Goal: Task Accomplishment & Management: Use online tool/utility

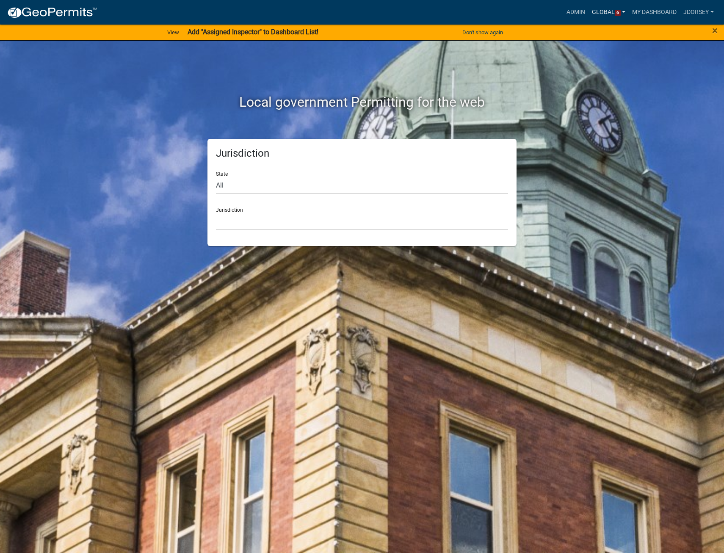
click at [599, 12] on link "Global 6" at bounding box center [608, 12] width 41 height 16
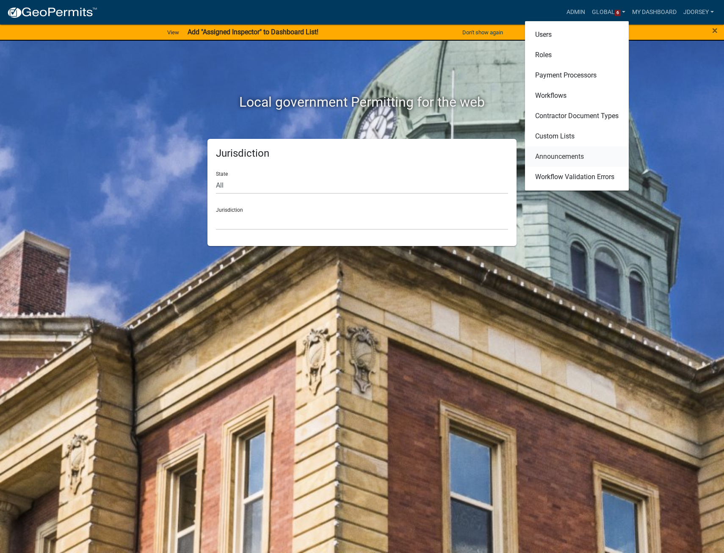
click at [558, 154] on link "Announcements" at bounding box center [577, 156] width 104 height 20
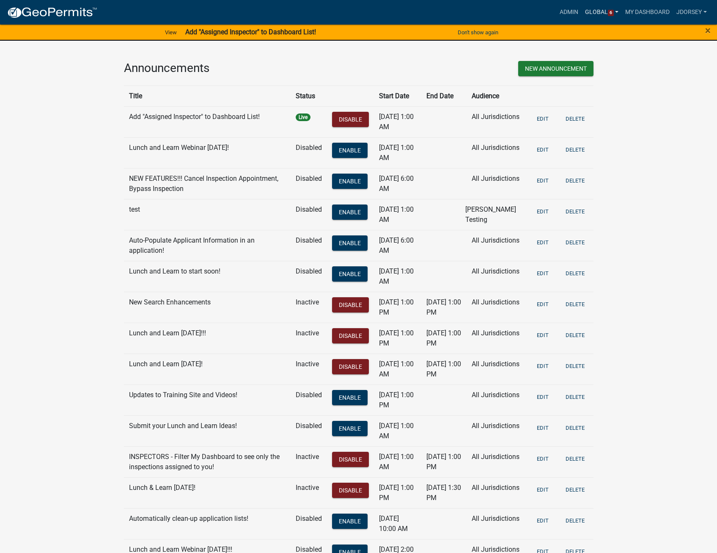
click at [599, 11] on link "Global 6" at bounding box center [602, 12] width 41 height 16
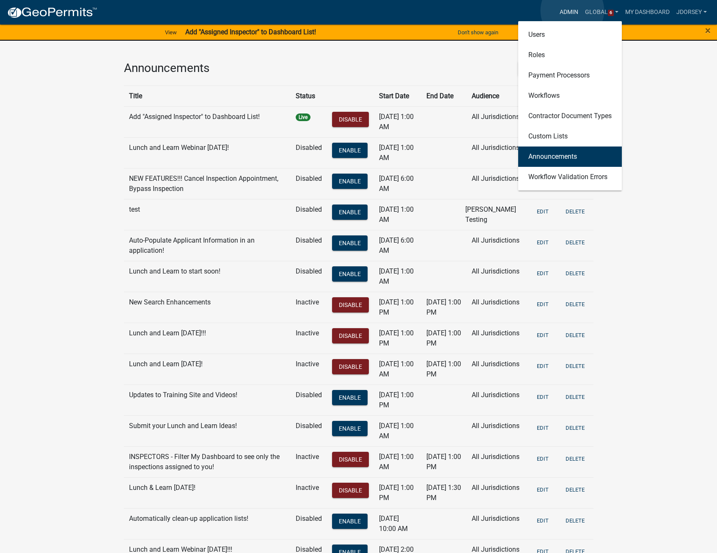
click at [572, 11] on link "Admin" at bounding box center [569, 12] width 25 height 16
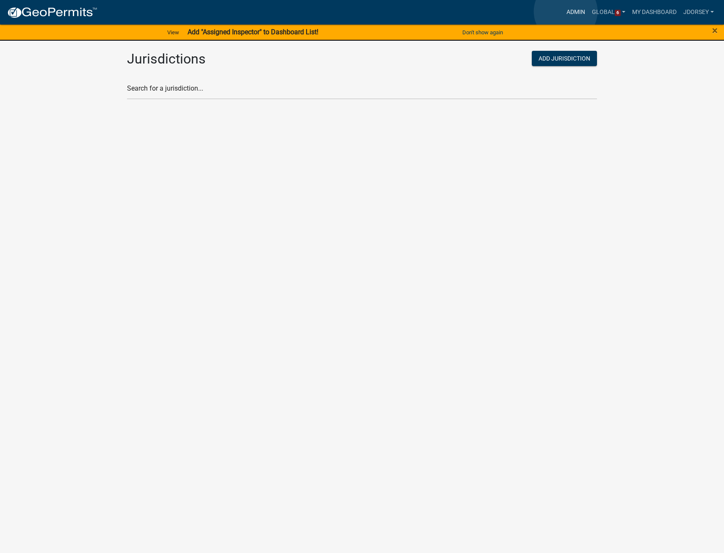
click at [565, 11] on link "Admin" at bounding box center [575, 12] width 25 height 16
click at [163, 90] on input "text" at bounding box center [362, 90] width 470 height 17
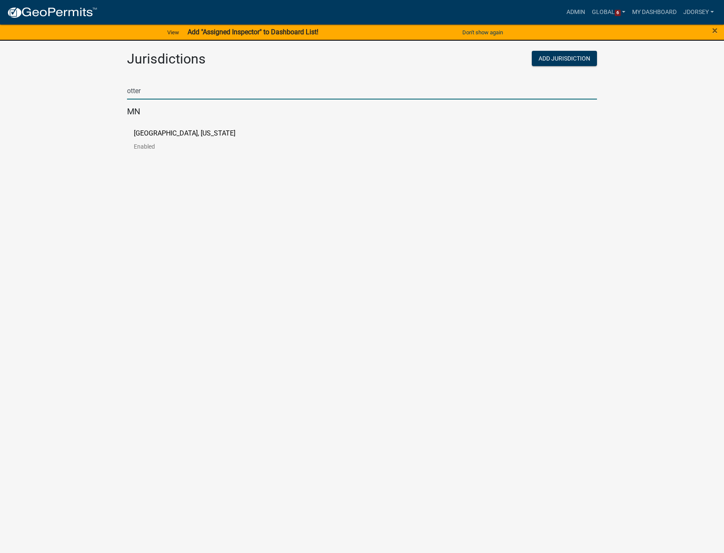
type input "otter"
click at [162, 141] on link "[GEOGRAPHIC_DATA], [US_STATE] Enabled" at bounding box center [191, 143] width 115 height 26
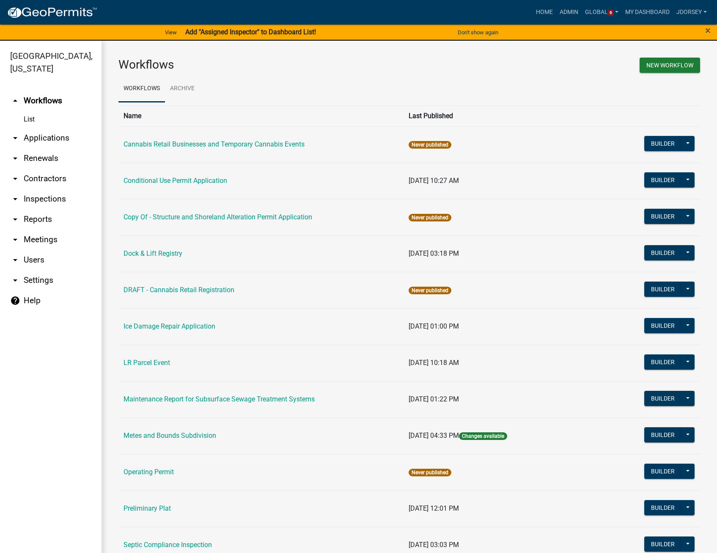
click at [25, 136] on link "arrow_drop_down Applications" at bounding box center [51, 138] width 102 height 20
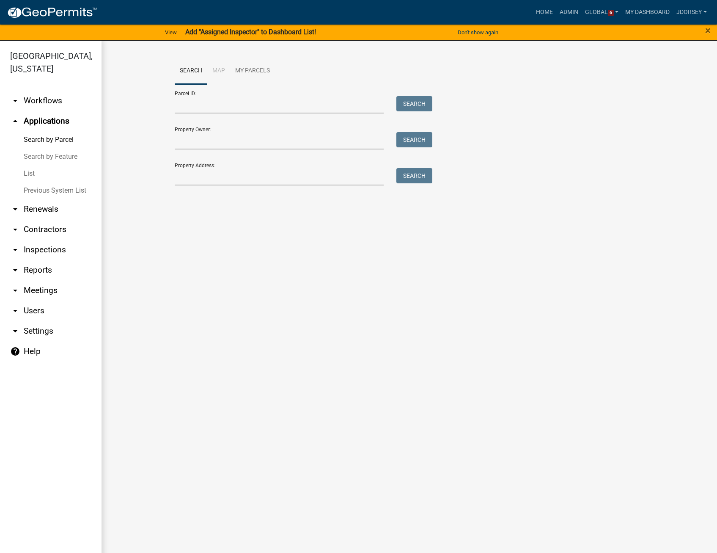
click at [30, 171] on link "List" at bounding box center [51, 173] width 102 height 17
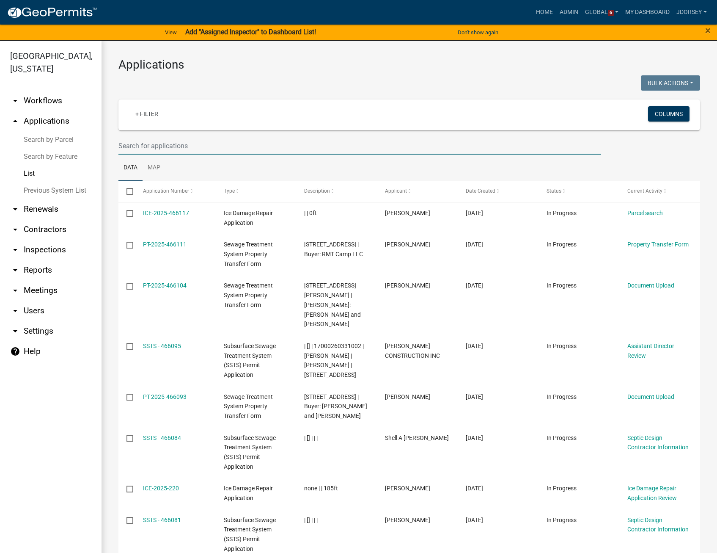
click at [185, 141] on input "text" at bounding box center [360, 145] width 483 height 17
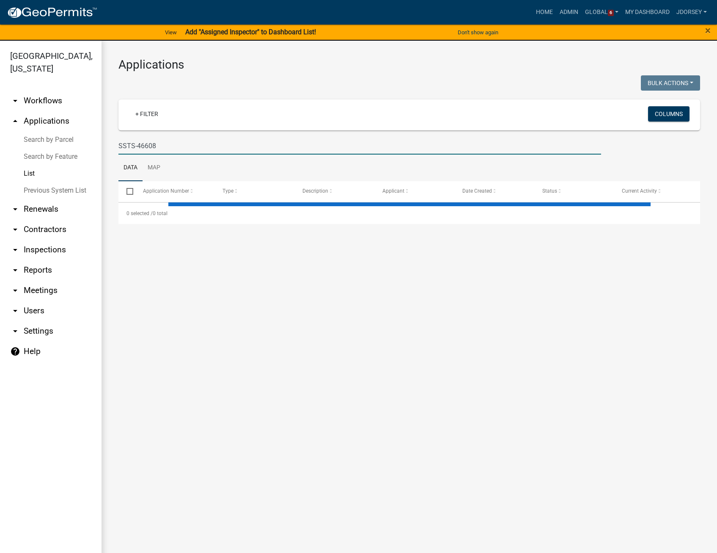
type input "SSTS-466081"
click at [41, 226] on link "arrow_drop_down Contractors" at bounding box center [51, 229] width 102 height 20
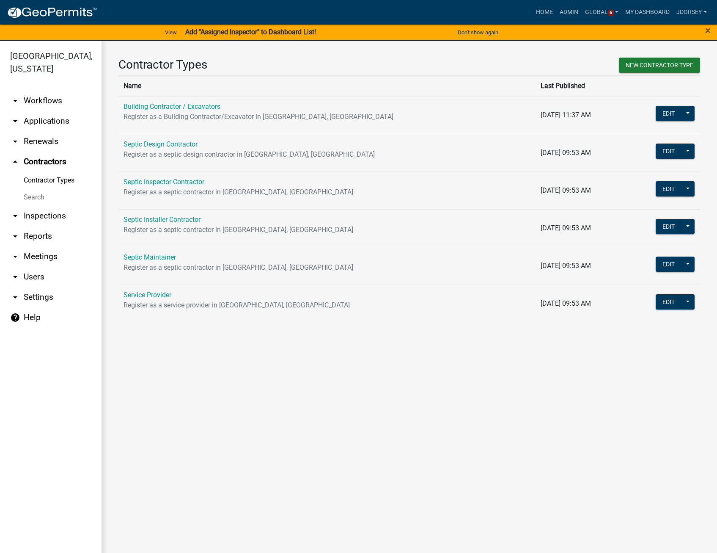
click at [39, 196] on link "Search" at bounding box center [51, 197] width 102 height 17
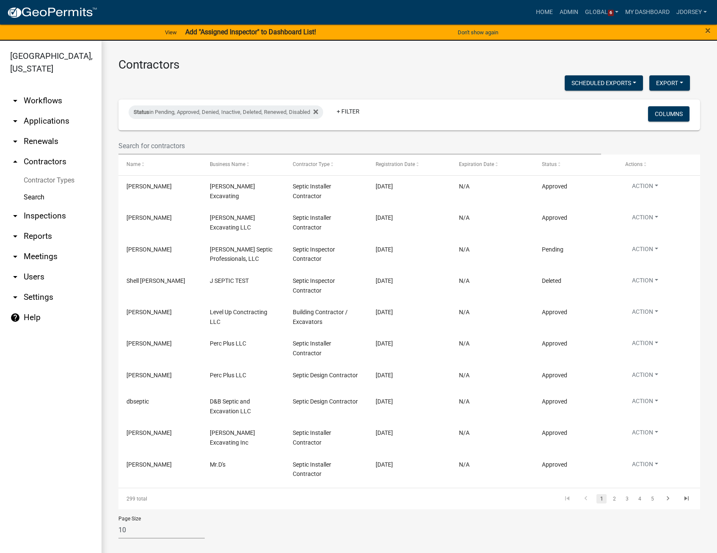
click at [28, 119] on link "arrow_drop_down Applications" at bounding box center [51, 121] width 102 height 20
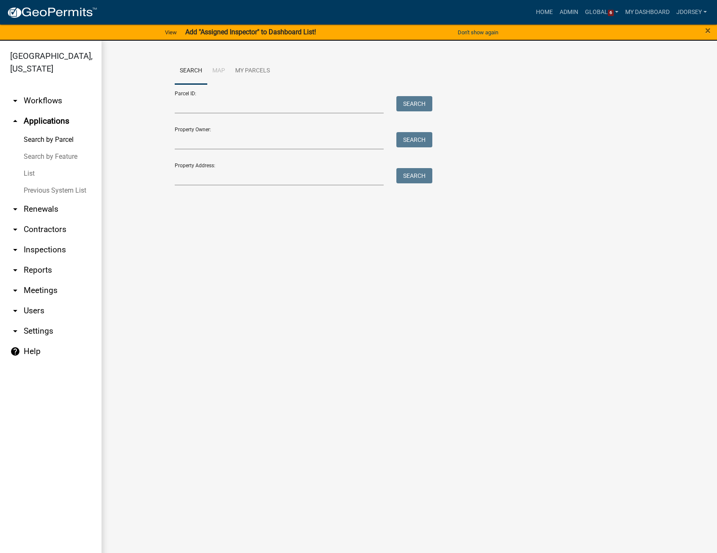
click at [28, 172] on link "List" at bounding box center [51, 173] width 102 height 17
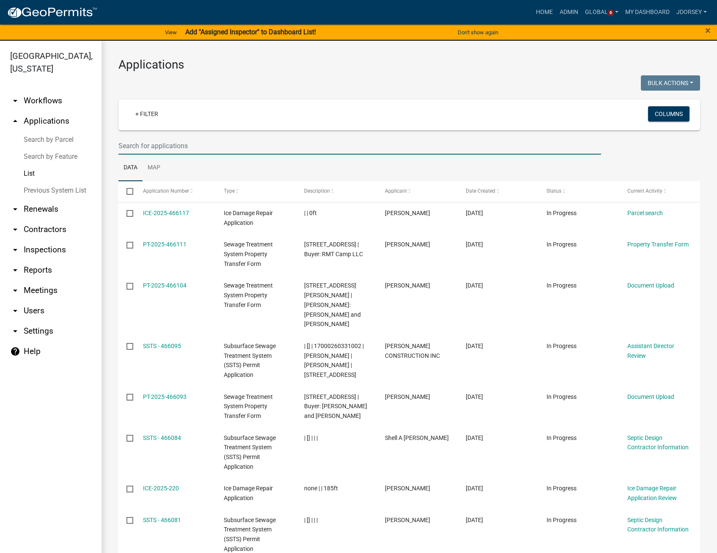
click at [157, 141] on input "text" at bounding box center [360, 145] width 483 height 17
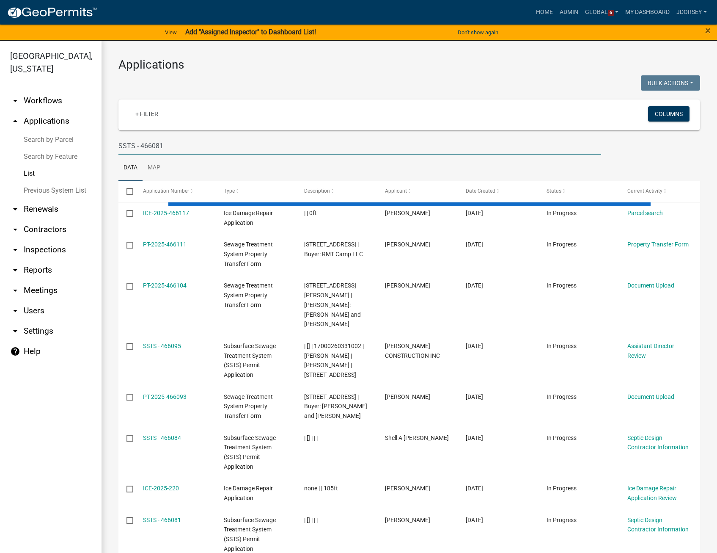
type input "SSTS - 466081"
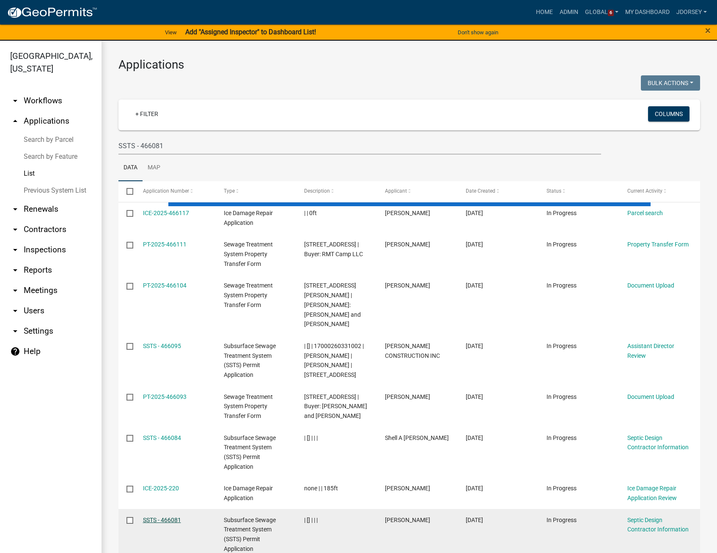
click at [157, 516] on link "SSTS - 466081" at bounding box center [162, 519] width 38 height 7
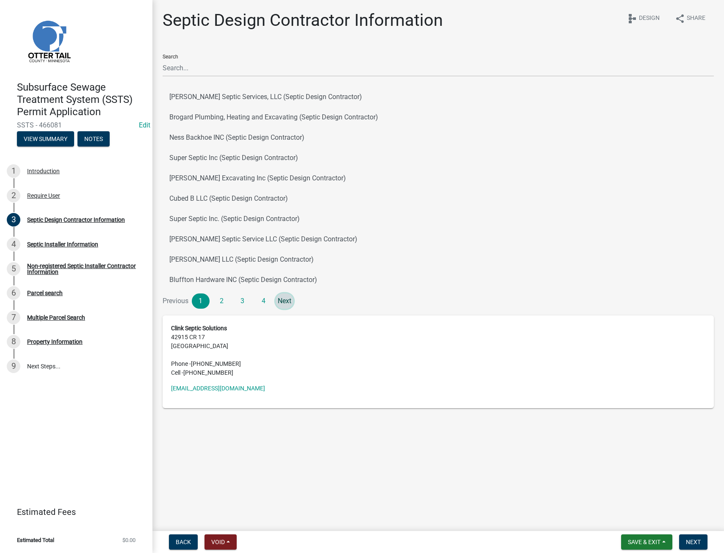
click at [284, 298] on link "Next" at bounding box center [285, 300] width 18 height 15
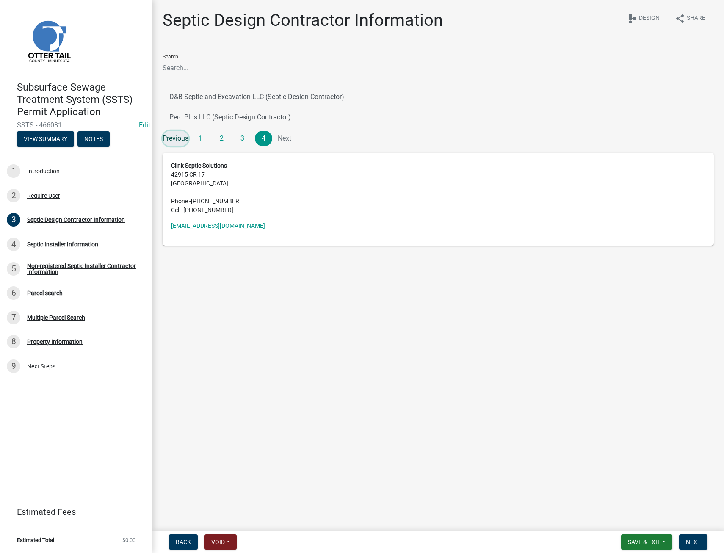
click at [177, 141] on link "Previous" at bounding box center [176, 138] width 26 height 15
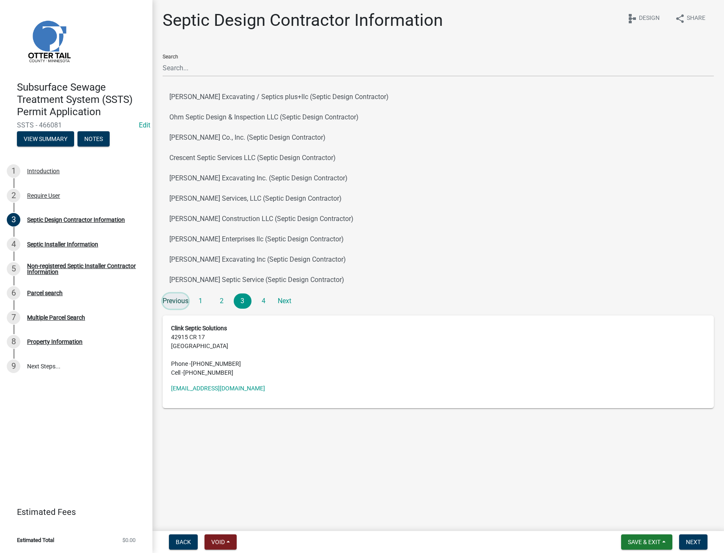
click at [178, 298] on link "Previous" at bounding box center [176, 300] width 26 height 15
click at [179, 298] on link "Previous" at bounding box center [176, 300] width 26 height 15
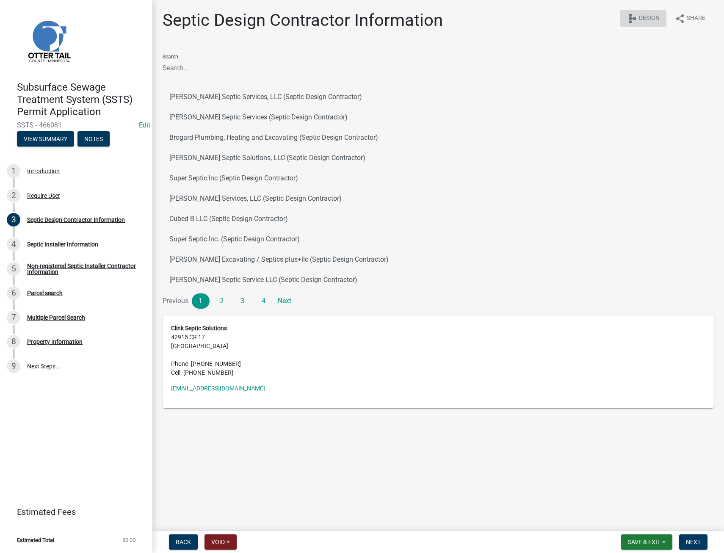
click at [631, 19] on icon "schema" at bounding box center [632, 19] width 10 height 10
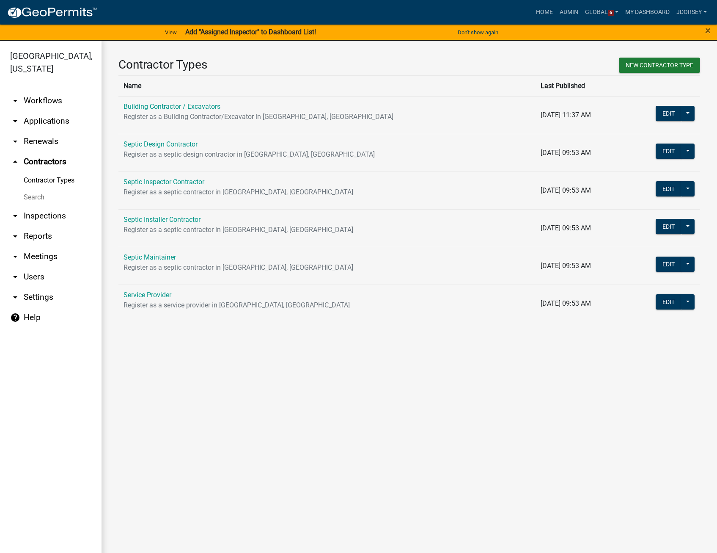
click at [37, 116] on link "arrow_drop_down Applications" at bounding box center [51, 121] width 102 height 20
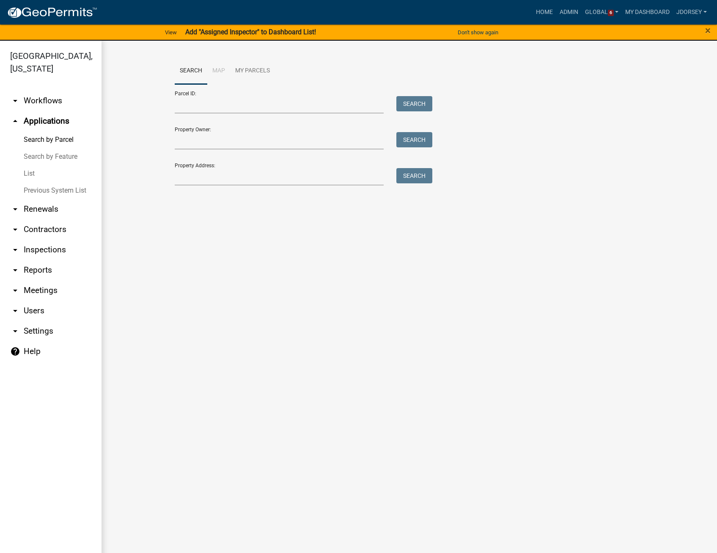
click at [30, 174] on link "List" at bounding box center [51, 173] width 102 height 17
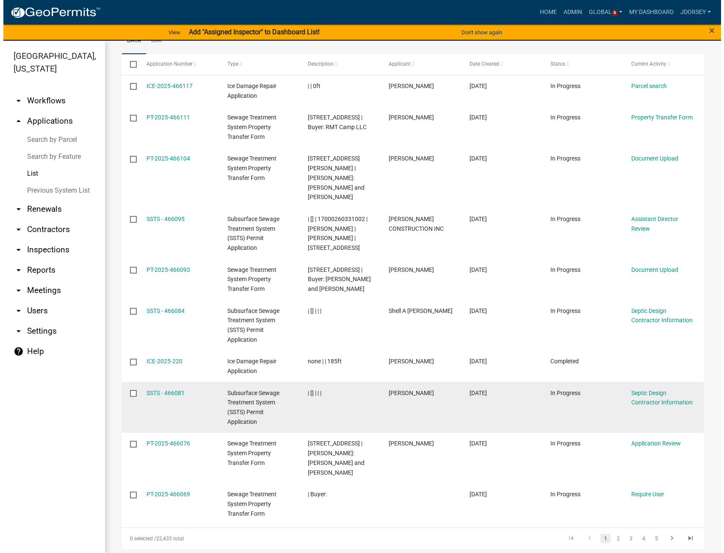
scroll to position [137, 0]
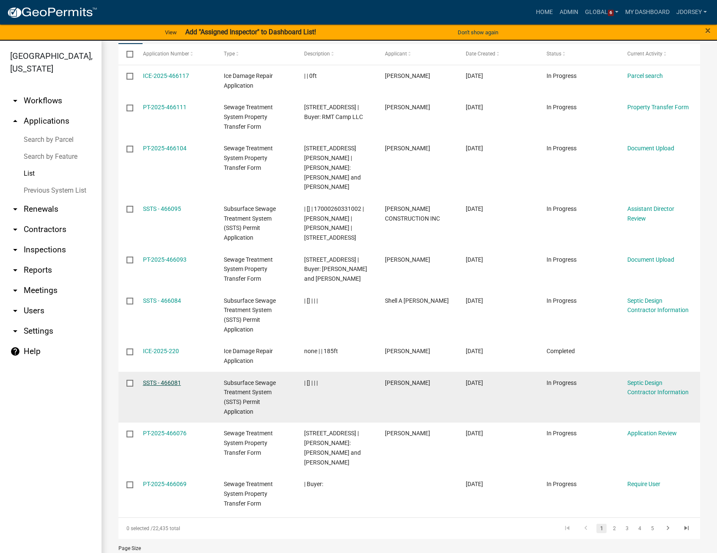
click at [172, 379] on link "SSTS - 466081" at bounding box center [162, 382] width 38 height 7
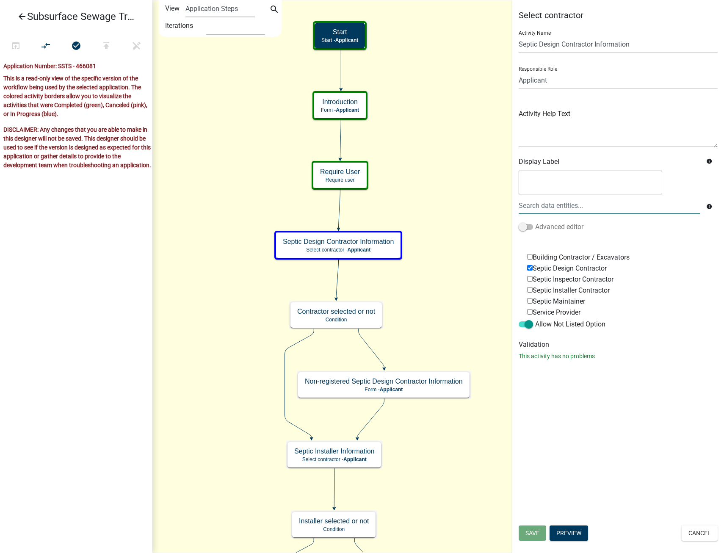
click at [526, 227] on span at bounding box center [526, 227] width 14 height 6
click at [535, 222] on input "Advanced editor" at bounding box center [535, 222] width 0 height 0
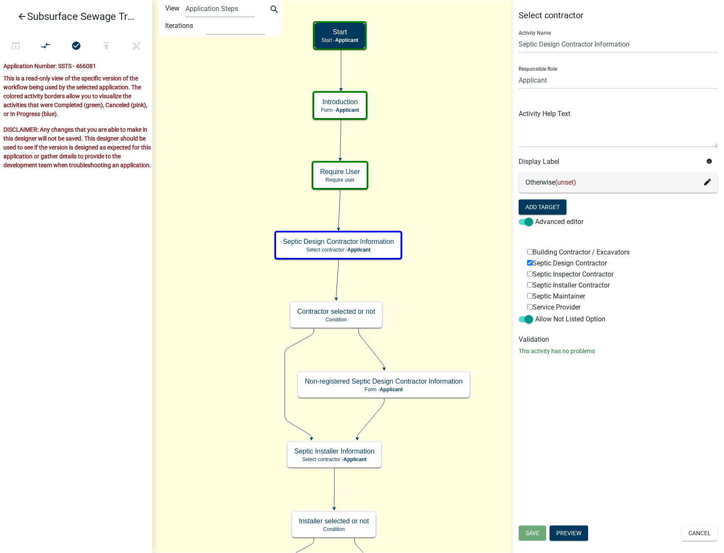
click at [709, 161] on icon "info" at bounding box center [709, 161] width 6 height 6
click at [625, 217] on div "Advanced editor" at bounding box center [618, 224] width 199 height 14
click at [529, 225] on span at bounding box center [526, 222] width 14 height 6
click at [535, 217] on input "Advanced editor" at bounding box center [535, 217] width 0 height 0
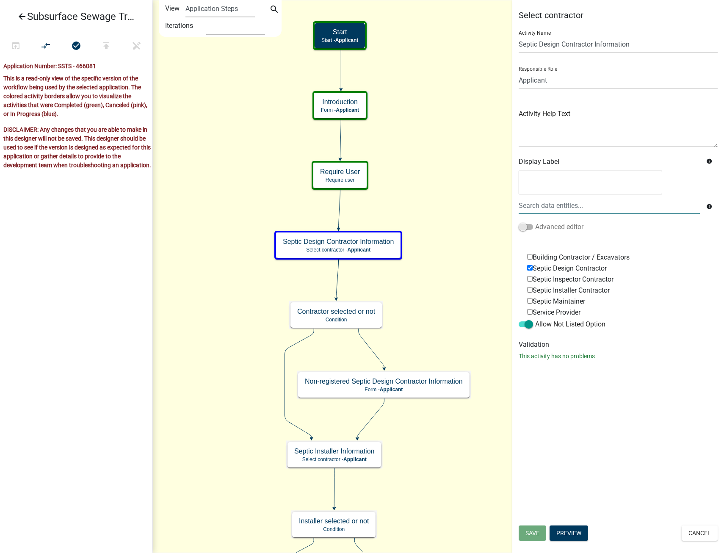
click at [526, 226] on span at bounding box center [526, 227] width 14 height 6
click at [535, 222] on input "Advanced editor" at bounding box center [535, 222] width 0 height 0
click at [531, 229] on span at bounding box center [526, 227] width 14 height 6
click at [535, 222] on input "Advanced editor" at bounding box center [535, 222] width 0 height 0
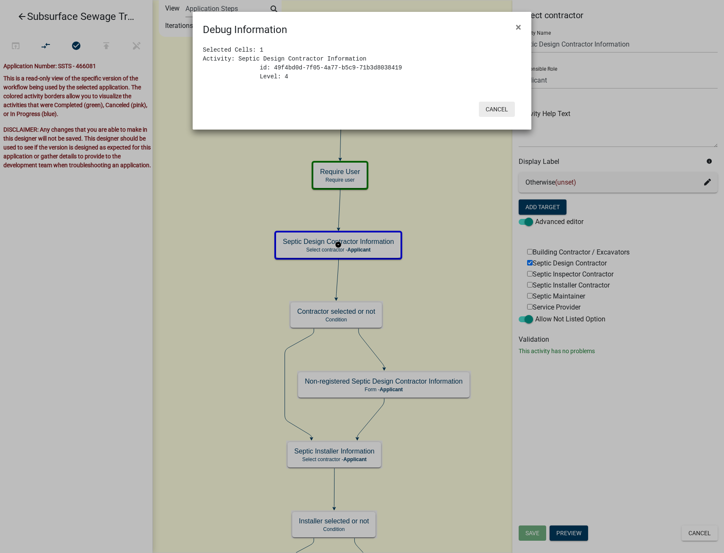
click at [504, 106] on button "Cancel" at bounding box center [497, 109] width 36 height 15
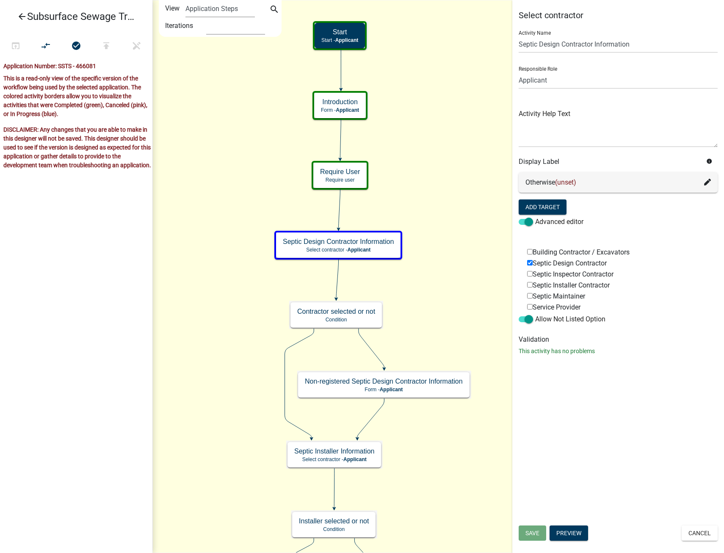
click at [706, 180] on icon at bounding box center [707, 182] width 7 height 7
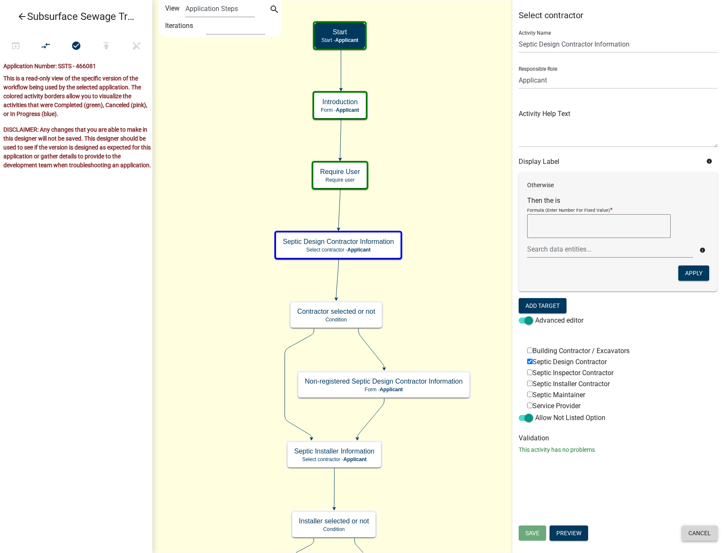
click at [704, 537] on button "Cancel" at bounding box center [699, 532] width 36 height 15
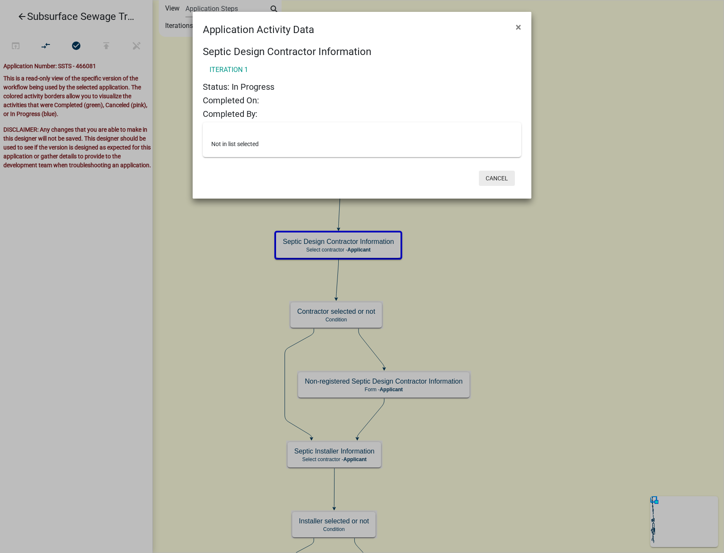
click at [499, 178] on button "Cancel" at bounding box center [497, 178] width 36 height 15
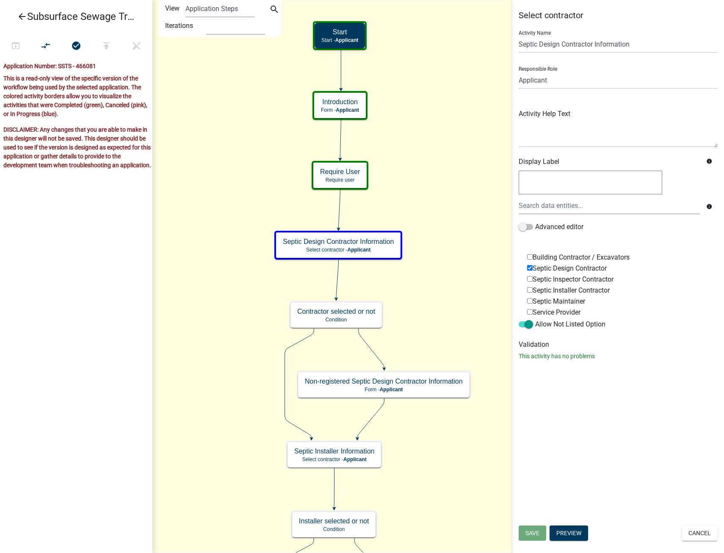
click at [709, 205] on icon "info" at bounding box center [709, 207] width 6 height 6
click at [643, 239] on div "info Advanced editor" at bounding box center [618, 206] width 212 height 74
click at [527, 224] on span at bounding box center [526, 227] width 14 height 6
click at [535, 222] on input "Advanced editor" at bounding box center [535, 222] width 0 height 0
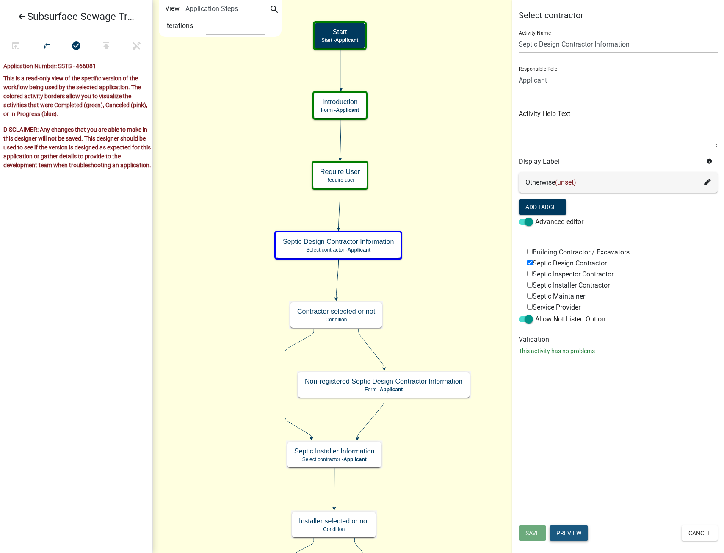
click at [583, 532] on button "Preview" at bounding box center [568, 532] width 39 height 15
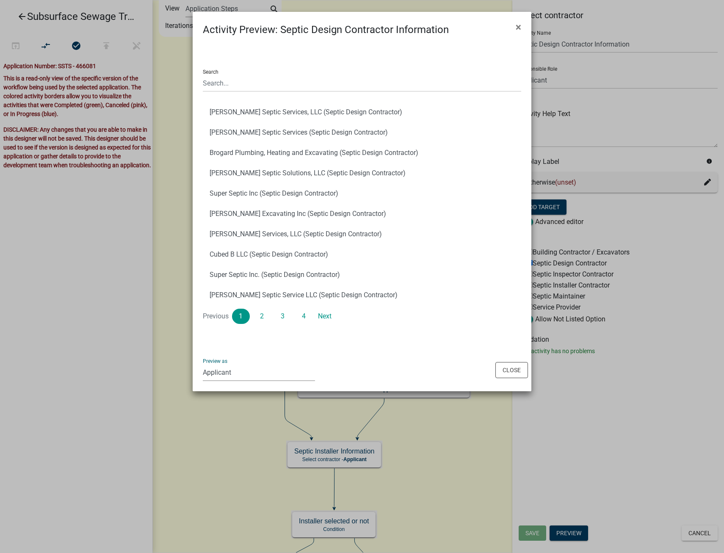
click at [223, 373] on select "Applicant Maintenance Report Land and Resource Assistant Director Assessors off…" at bounding box center [259, 372] width 112 height 17
click at [261, 369] on select "Applicant Maintenance Report Land and Resource Assistant Director Assessors off…" at bounding box center [259, 372] width 112 height 17
click at [203, 364] on select "Applicant Maintenance Report Land and Resource Assistant Director Assessors off…" at bounding box center [259, 372] width 112 height 17
click at [240, 370] on select "Applicant Maintenance Report Land and Resource Assistant Director Assessors off…" at bounding box center [259, 372] width 112 height 17
click at [203, 364] on select "Applicant Maintenance Report Land and Resource Assistant Director Assessors off…" at bounding box center [259, 372] width 112 height 17
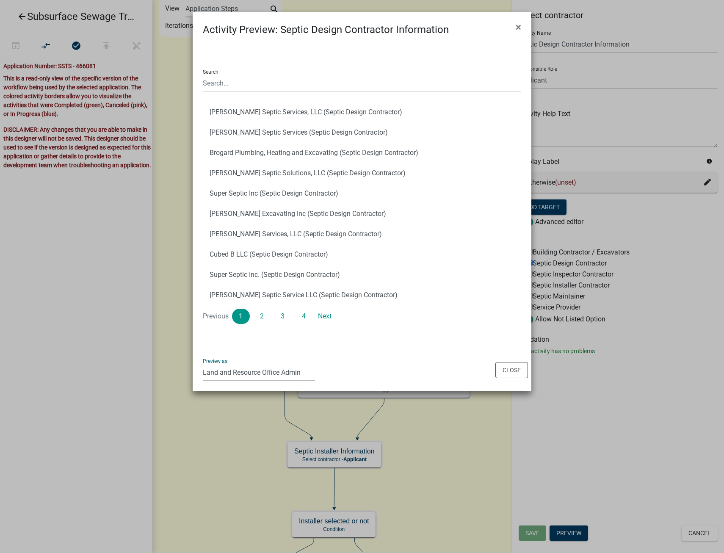
click at [262, 370] on select "Applicant Maintenance Report Land and Resource Assistant Director Assessors off…" at bounding box center [259, 372] width 112 height 17
select select "3a0e02b3-6a9b-40ba-a09e-3159e1e606a9"
click at [203, 364] on select "Applicant Maintenance Report Land and Resource Assistant Director Assessors off…" at bounding box center [259, 372] width 112 height 17
click at [225, 377] on select "Applicant Maintenance Report Land and Resource Assistant Director Assessors off…" at bounding box center [259, 372] width 112 height 17
click at [502, 367] on button "Close" at bounding box center [511, 370] width 33 height 16
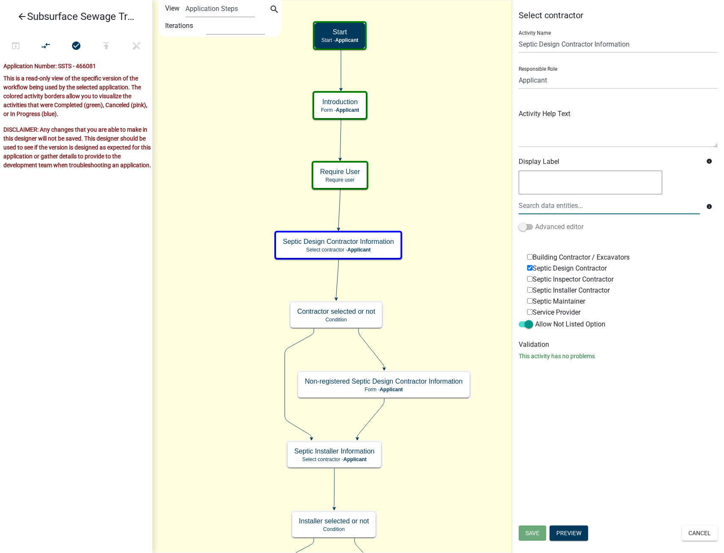
click at [530, 223] on label "Advanced editor" at bounding box center [551, 227] width 65 height 10
click at [535, 222] on input "Advanced editor" at bounding box center [535, 222] width 0 height 0
